Goal: Find specific page/section

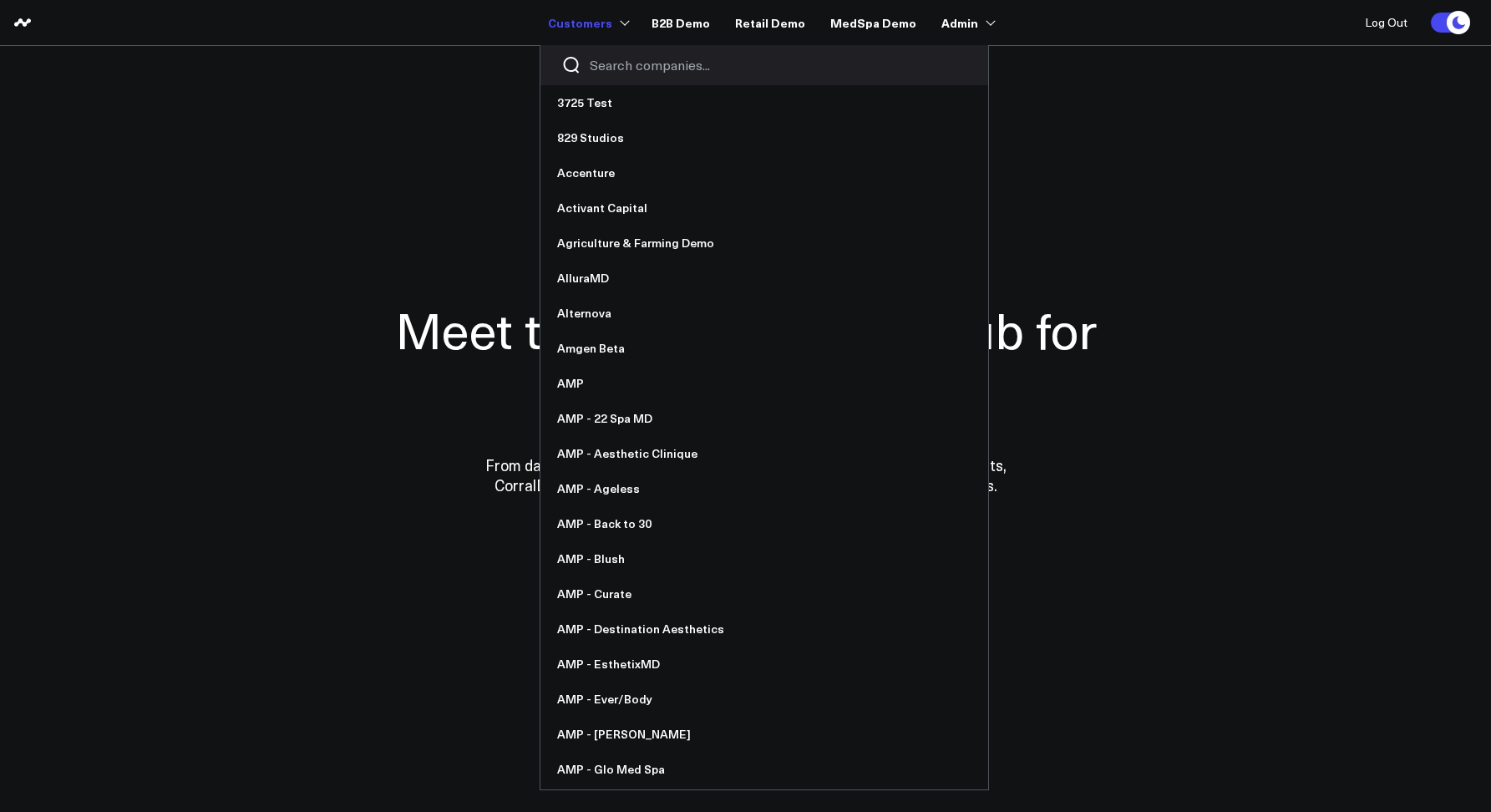
click at [637, 72] on input "Search companies input" at bounding box center [779, 65] width 378 height 18
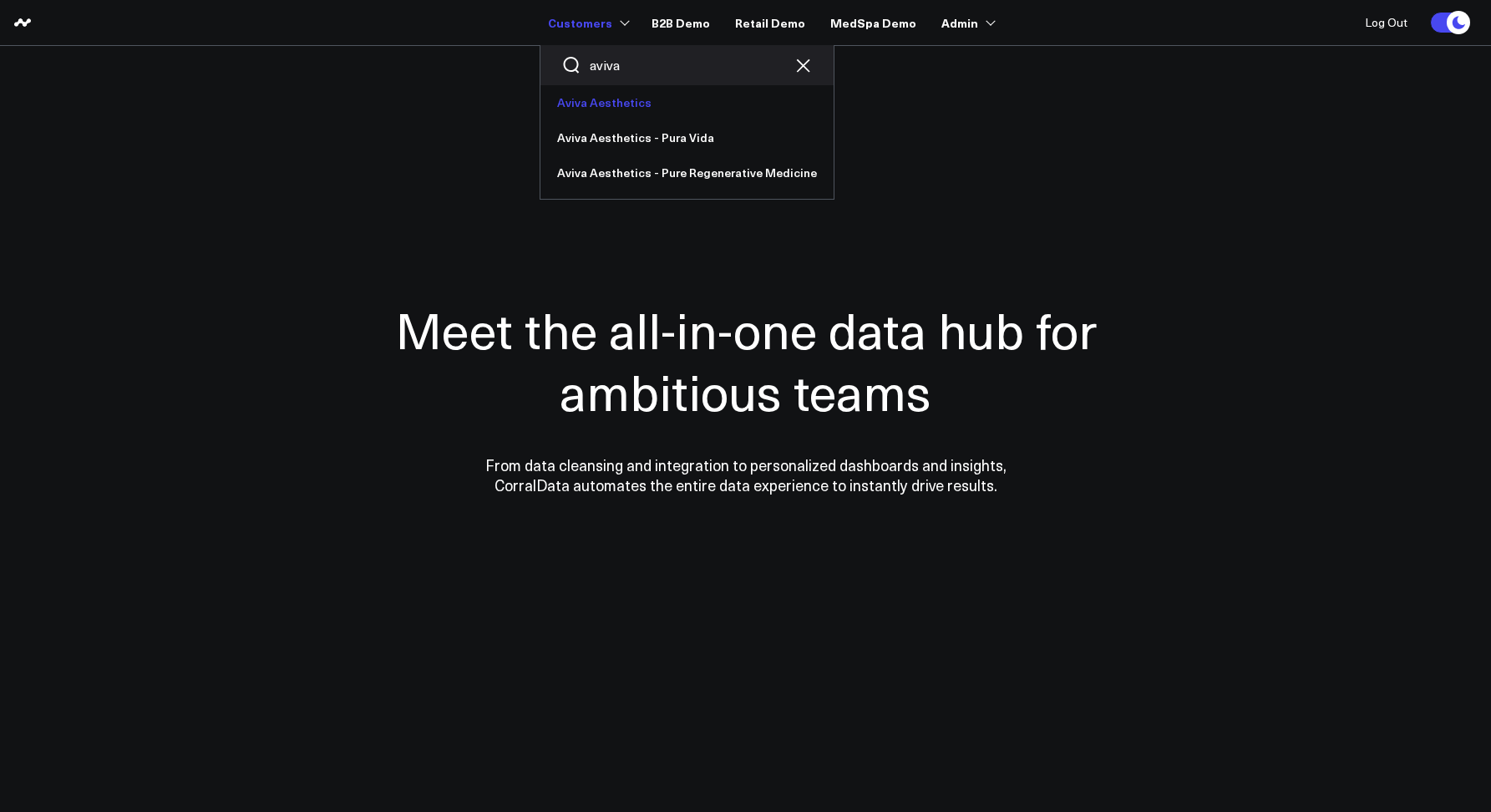
type input "aviva"
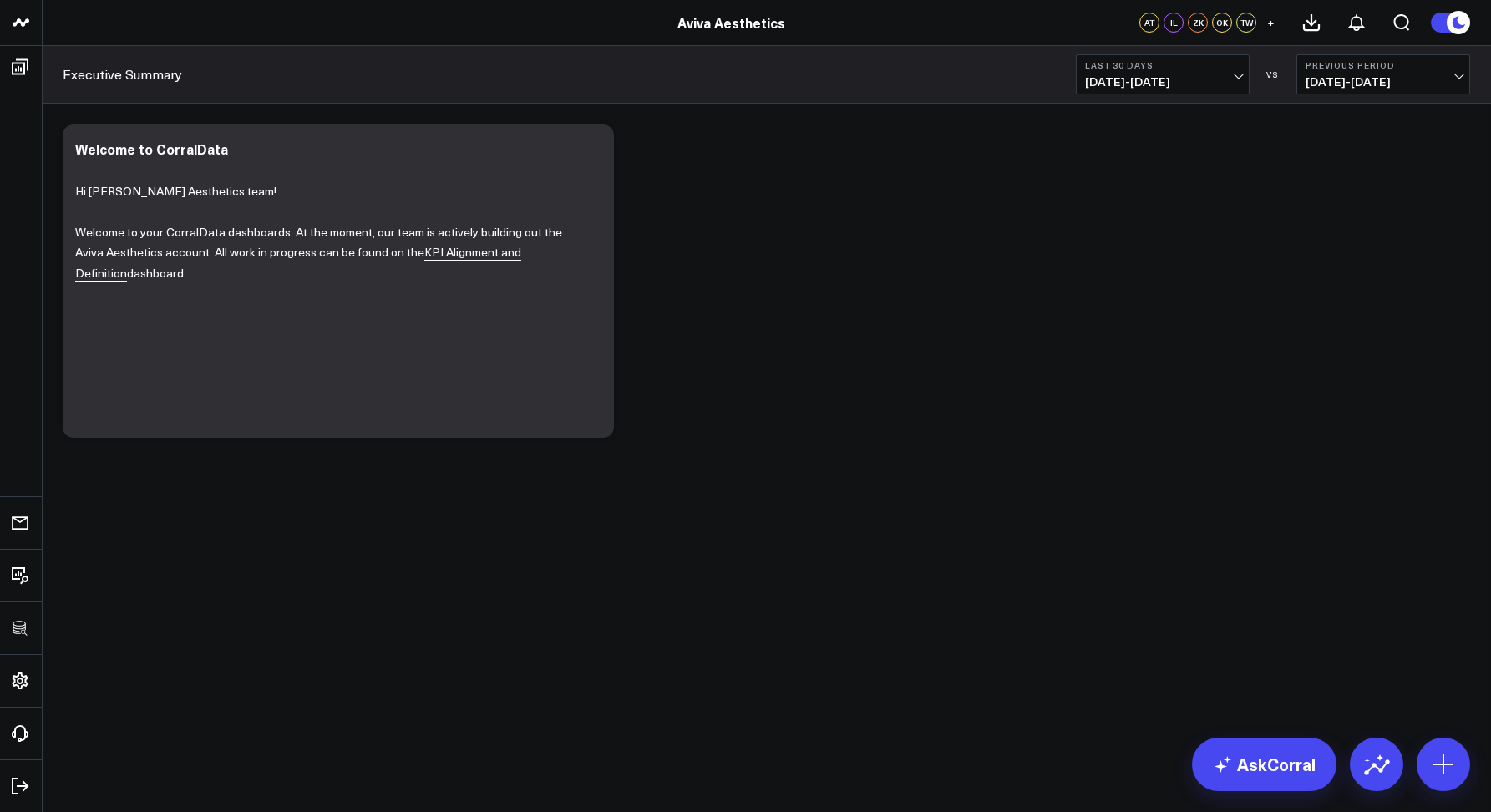
click at [450, 71] on div "Executive Summary Last 30 Days 07/13/25 - 08/11/25 VS Previous Period 06/13/25 …" at bounding box center [766, 75] width 1449 height 58
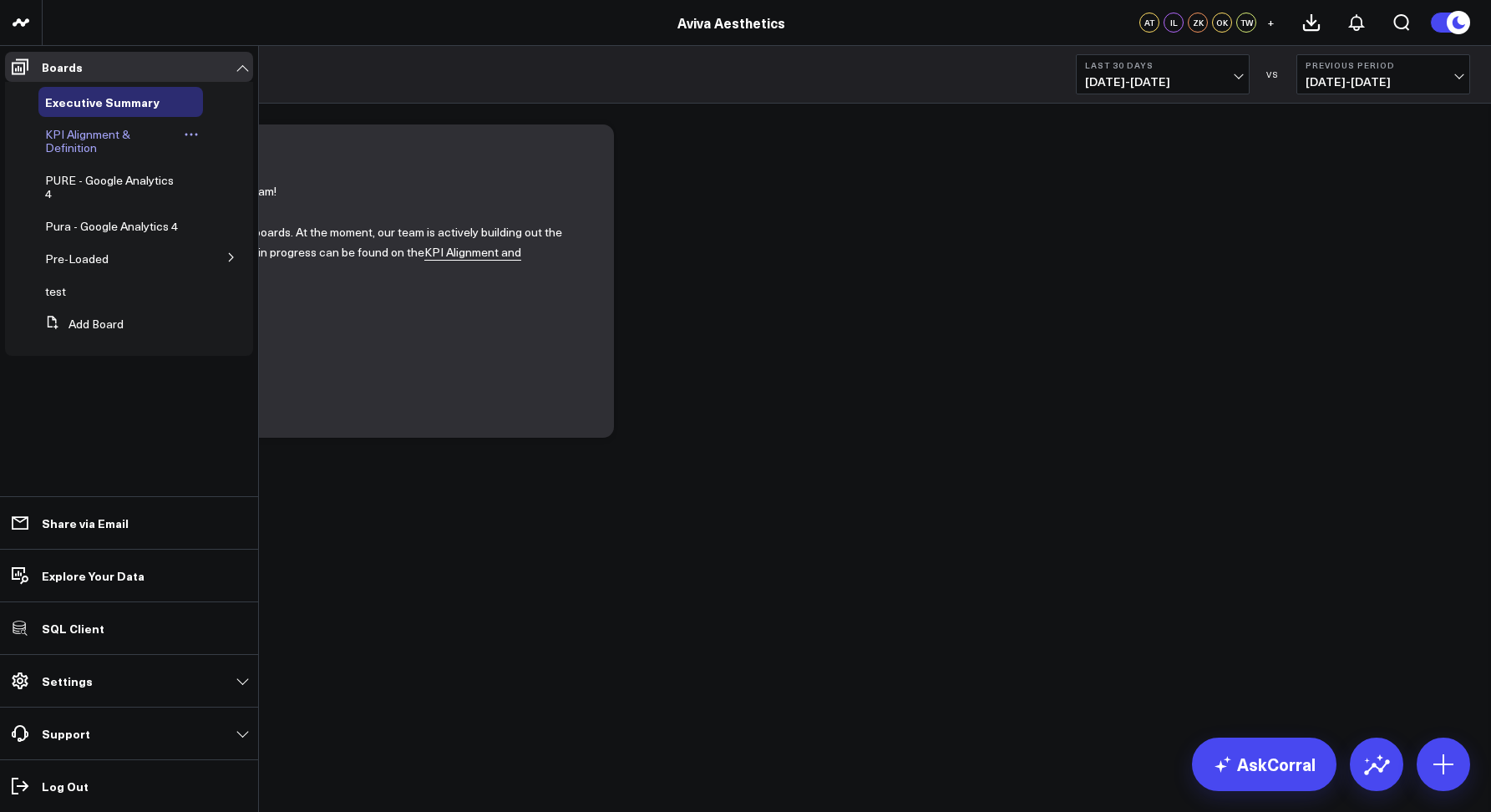
click at [62, 143] on span "KPI Alignment & Definition" at bounding box center [88, 141] width 85 height 29
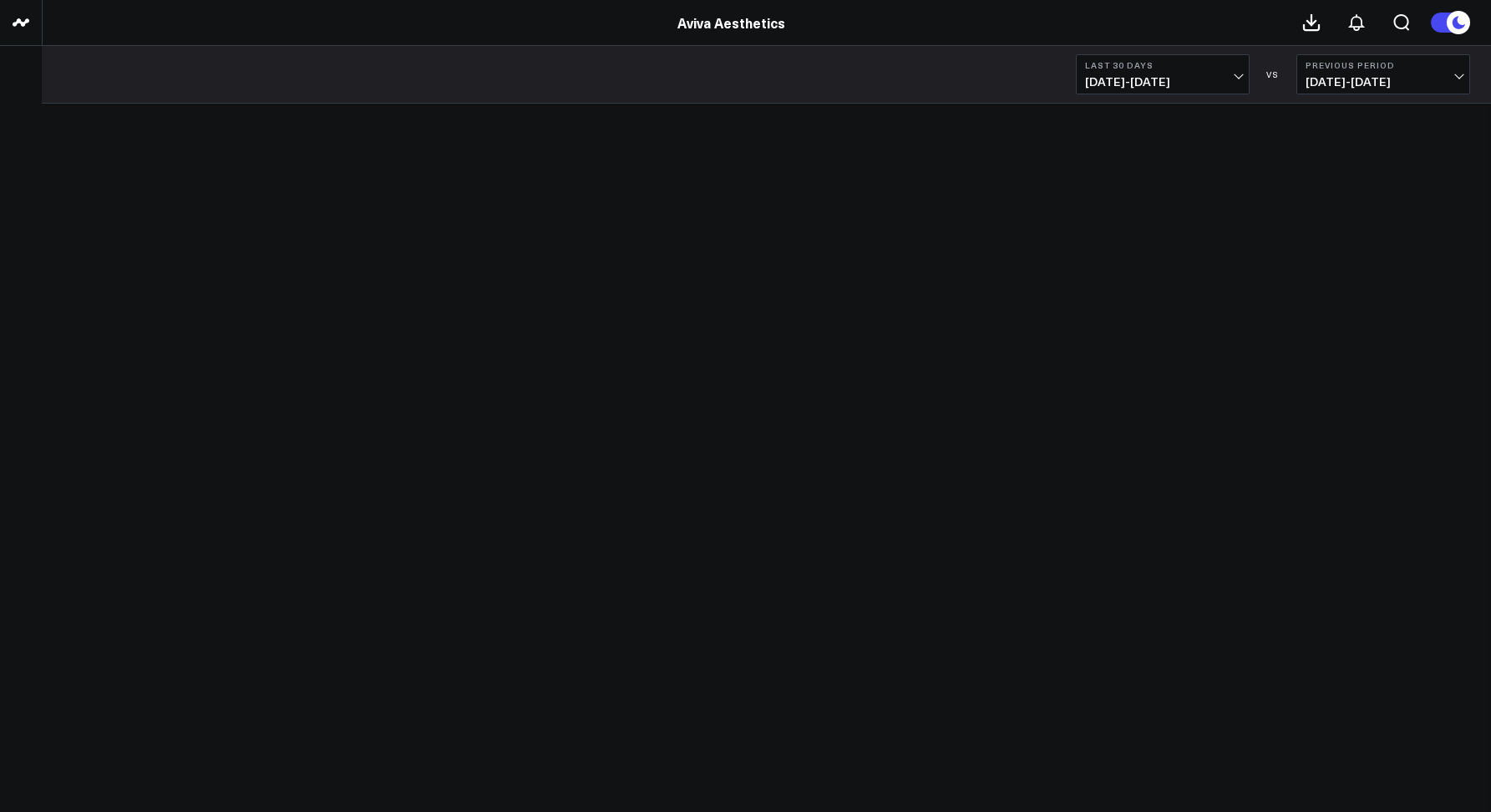
click at [398, 71] on div "Last 30 Days [DATE] - [DATE] VS Previous Period [DATE] - [DATE]" at bounding box center [766, 75] width 1449 height 58
